Goal: Information Seeking & Learning: Learn about a topic

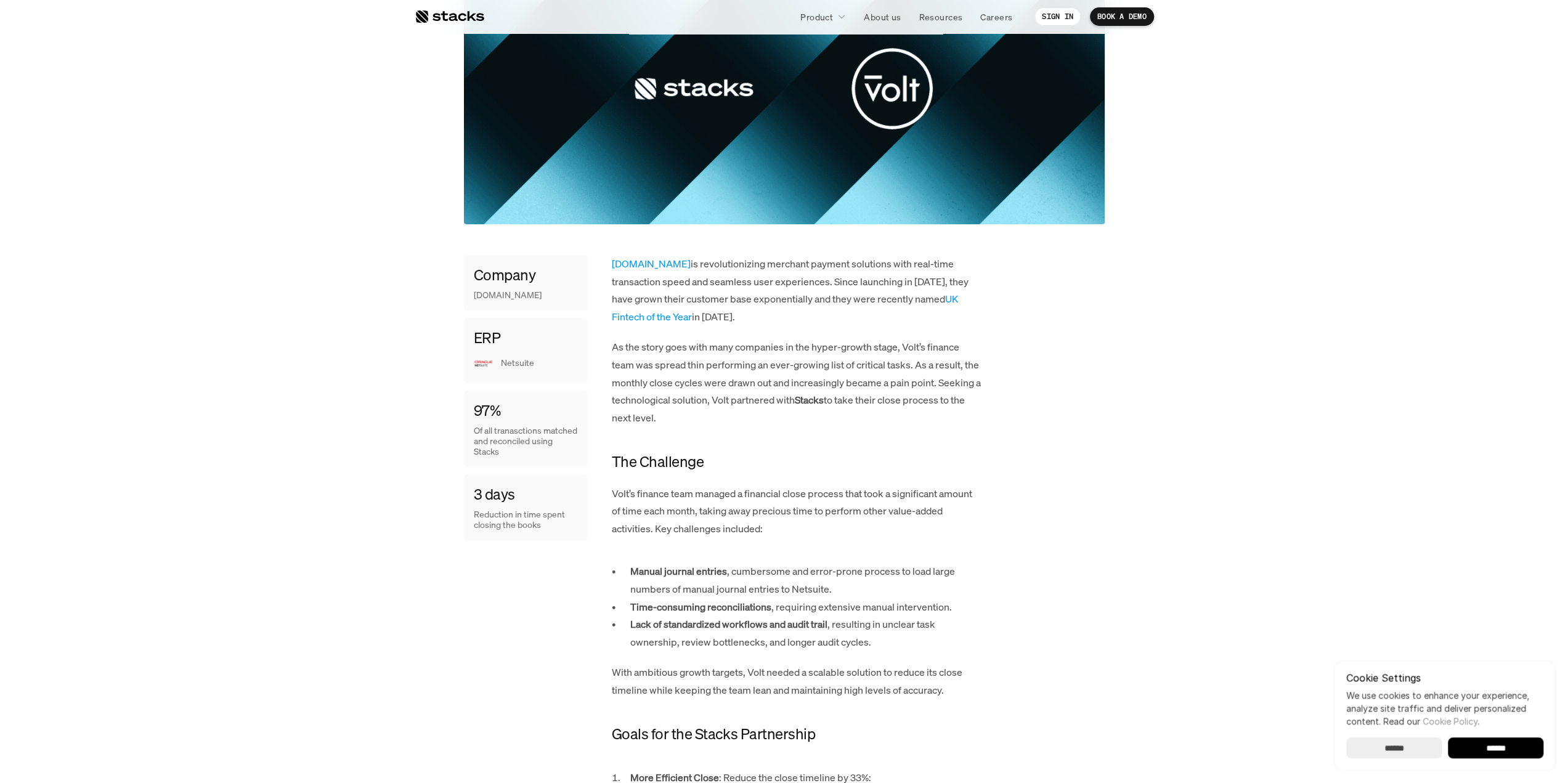
scroll to position [369, 0]
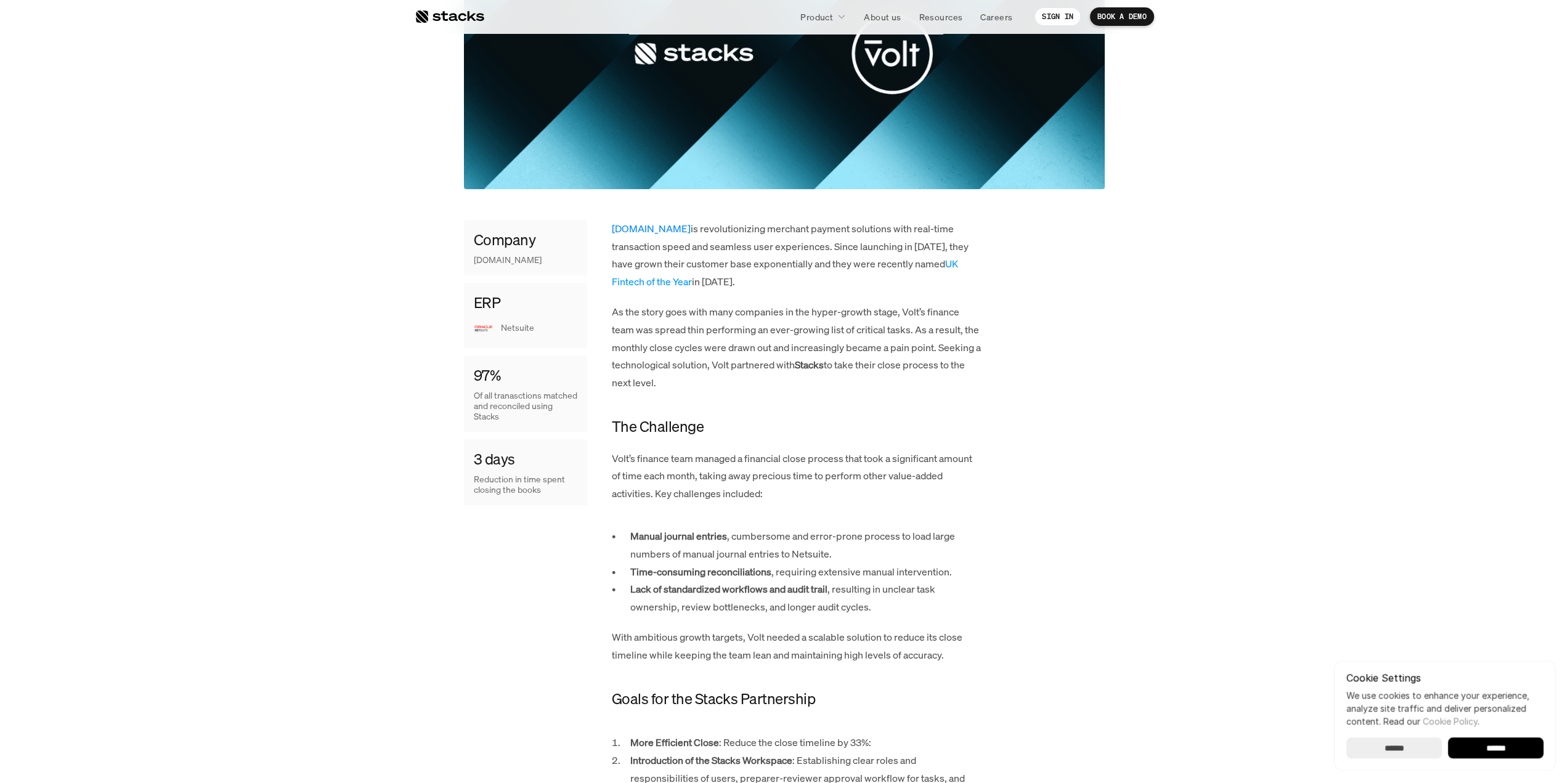
click at [628, 228] on link "[DOMAIN_NAME]" at bounding box center [651, 228] width 79 height 14
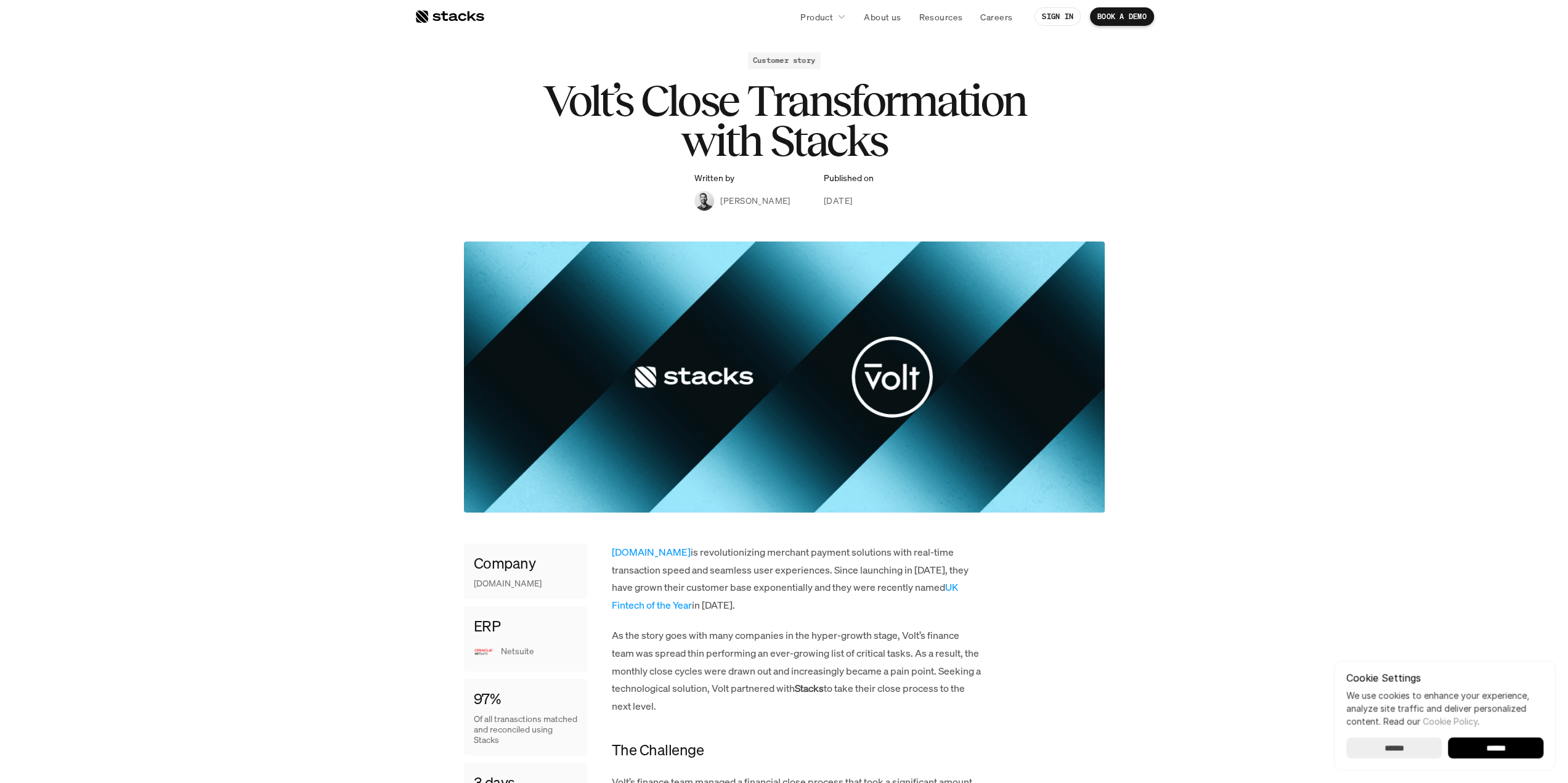
scroll to position [0, 0]
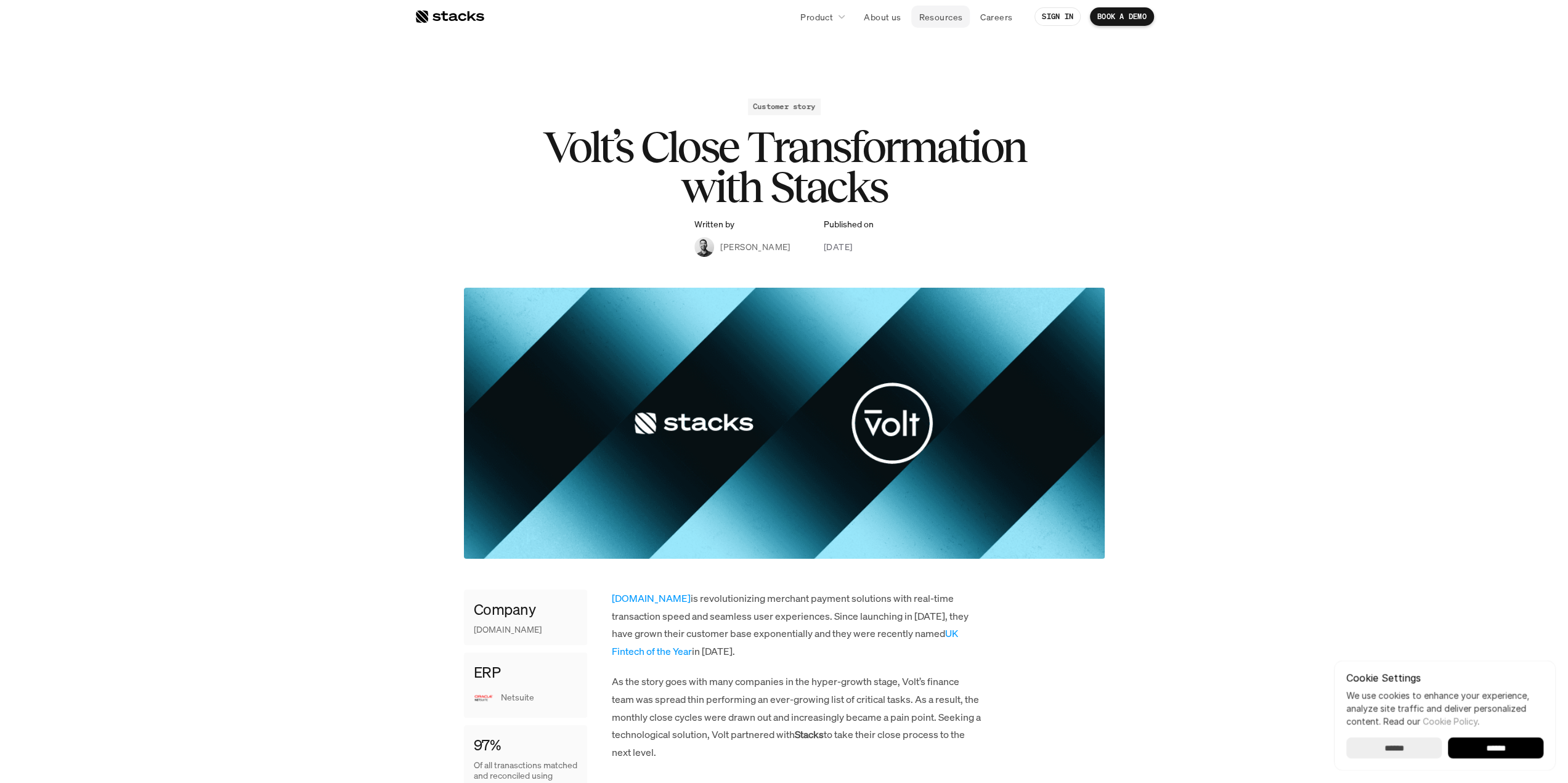
click at [938, 17] on p "Resources" at bounding box center [940, 17] width 44 height 13
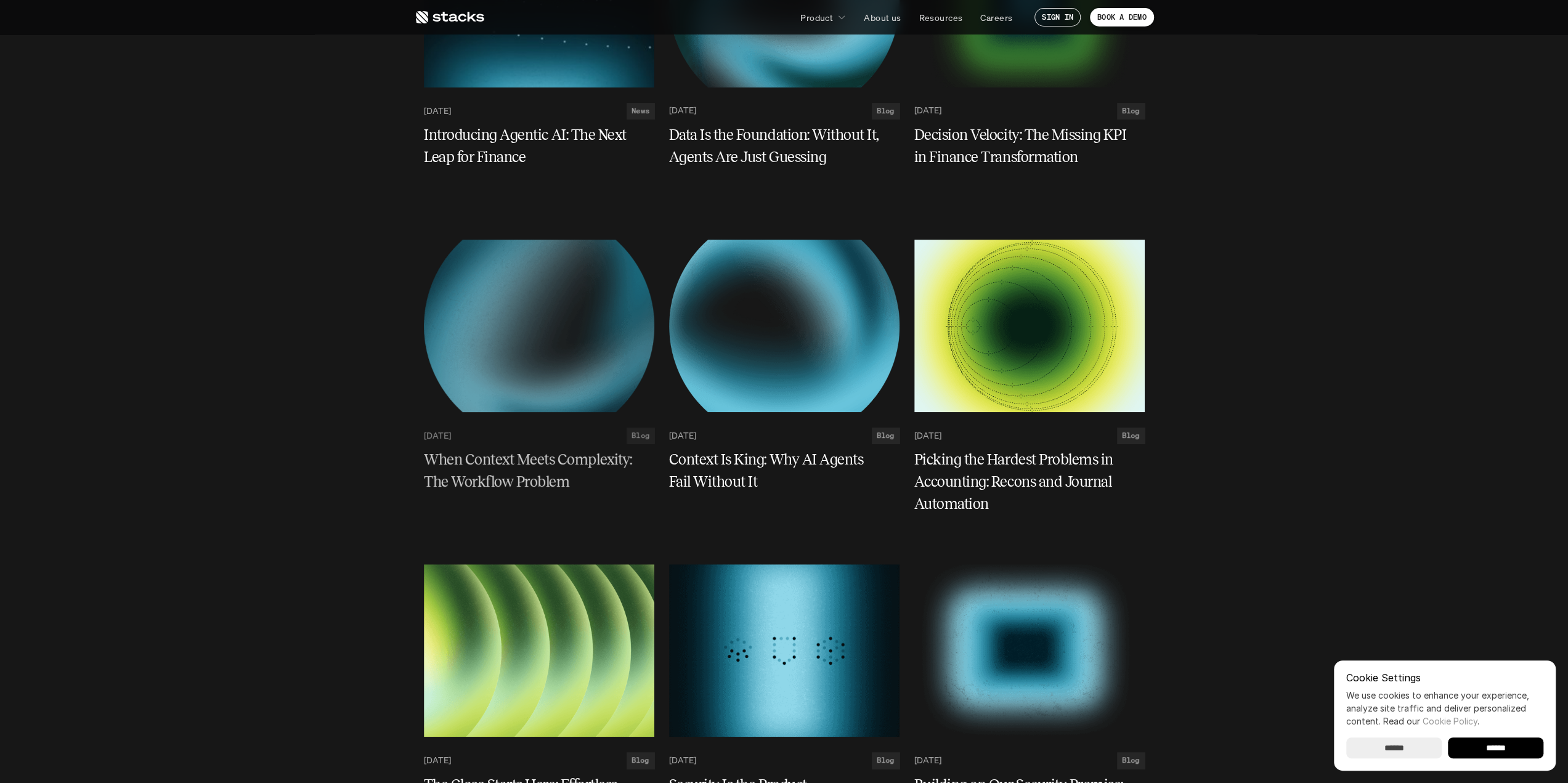
scroll to position [493, 0]
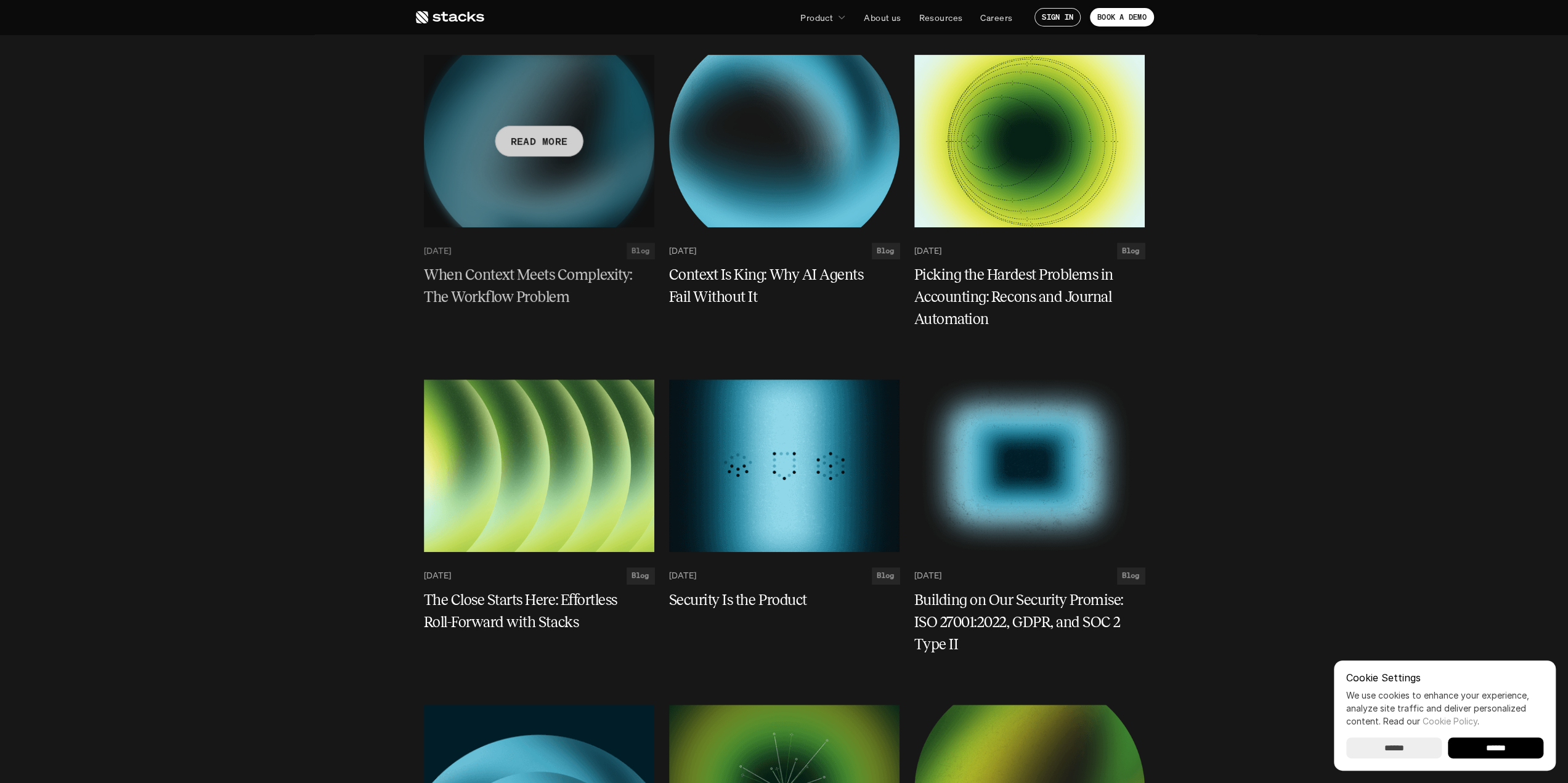
click at [454, 228] on div "READ MORE [DATE] Blog When Context Meets Complexity: The Workflow Problem" at bounding box center [539, 187] width 231 height 265
click at [455, 262] on div "[DATE] Blog When Context Meets Complexity: The Workflow Problem" at bounding box center [539, 276] width 231 height 90
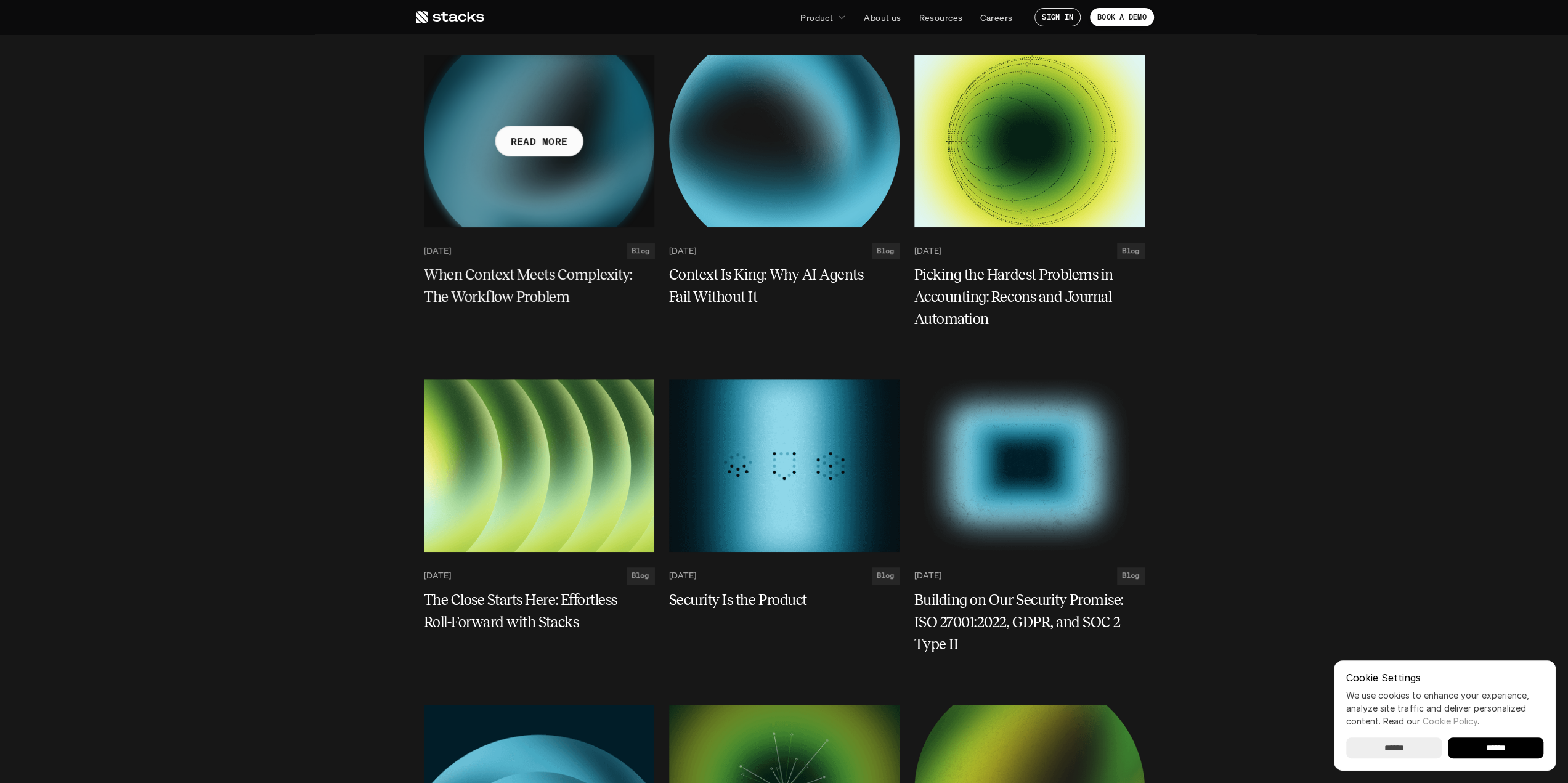
click at [487, 291] on h5 "When Context Meets Complexity: The Workflow Problem" at bounding box center [532, 286] width 216 height 44
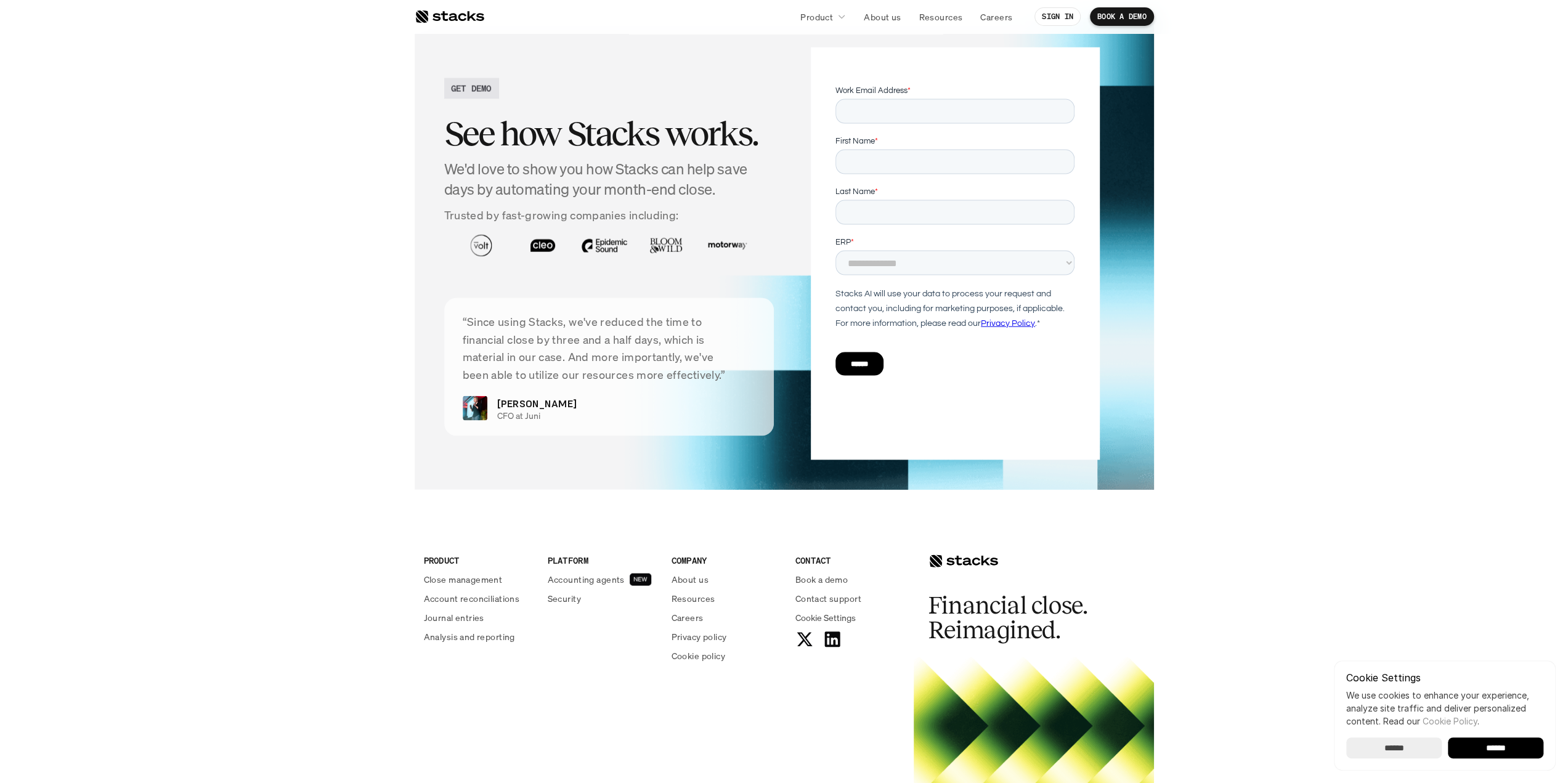
scroll to position [2464, 0]
